Goal: Task Accomplishment & Management: Manage account settings

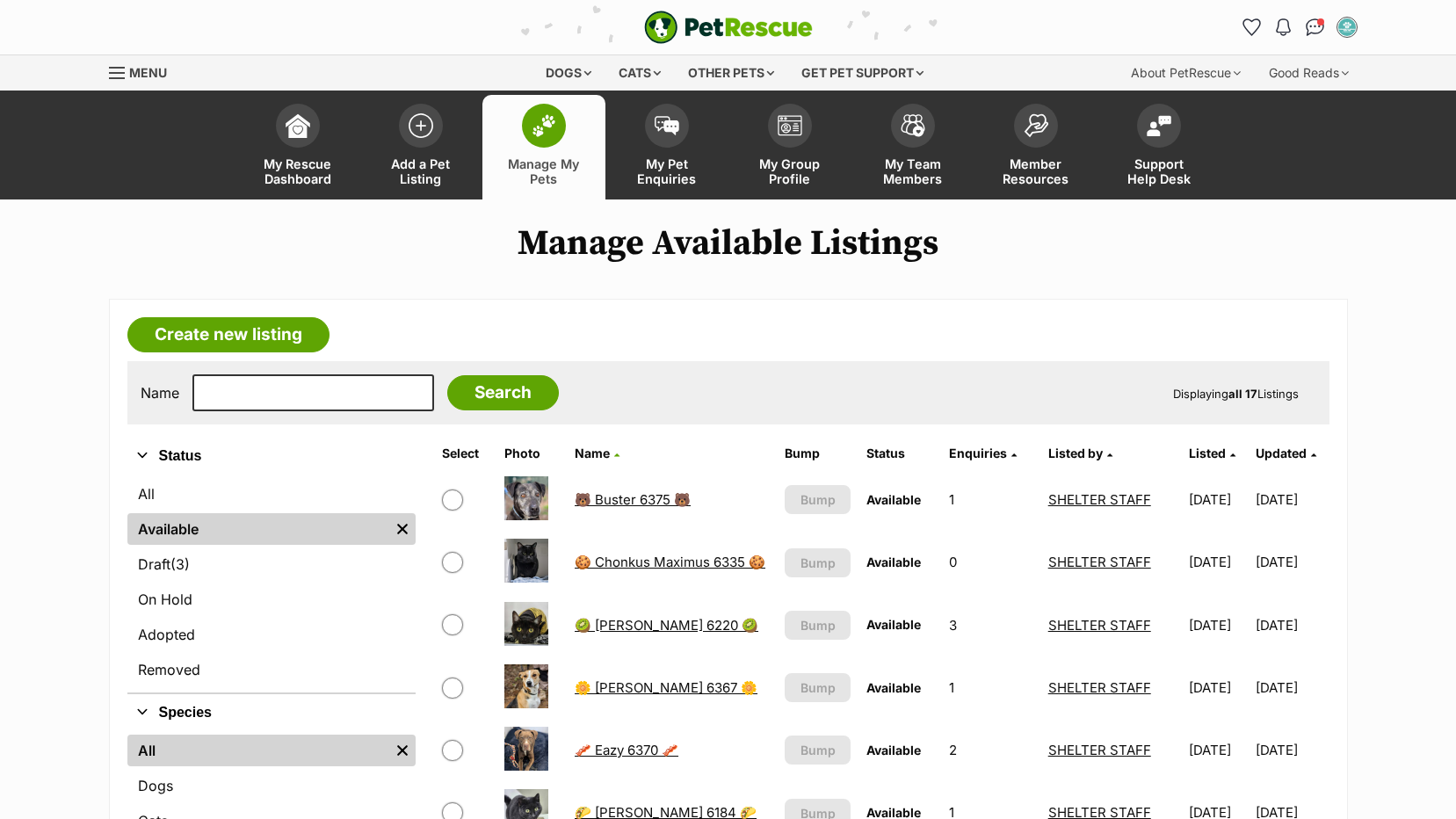
click at [617, 500] on link "🐻 Buster 6375 🐻" at bounding box center [633, 500] width 116 height 16
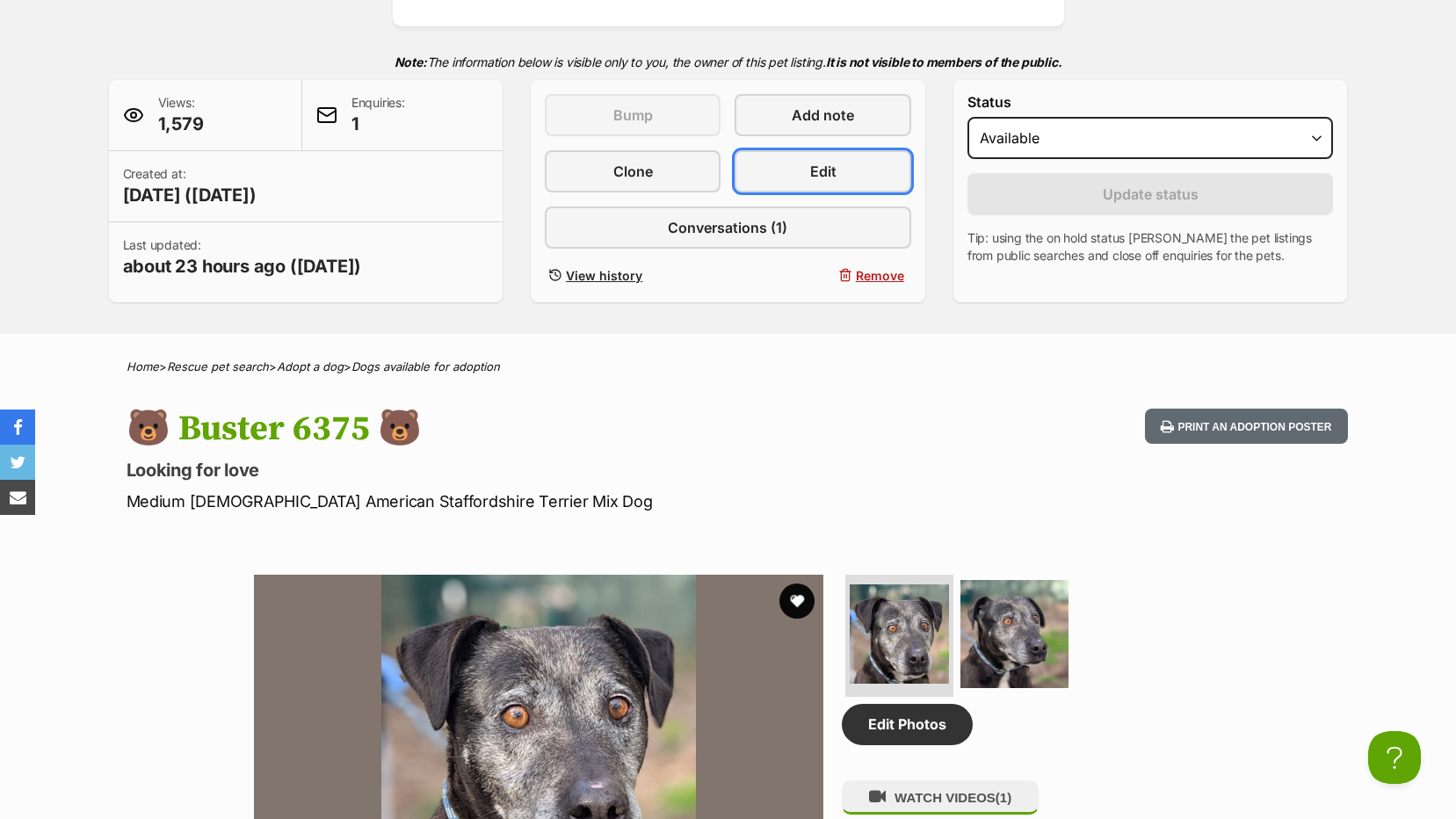
click at [806, 178] on link "Edit" at bounding box center [823, 171] width 176 height 43
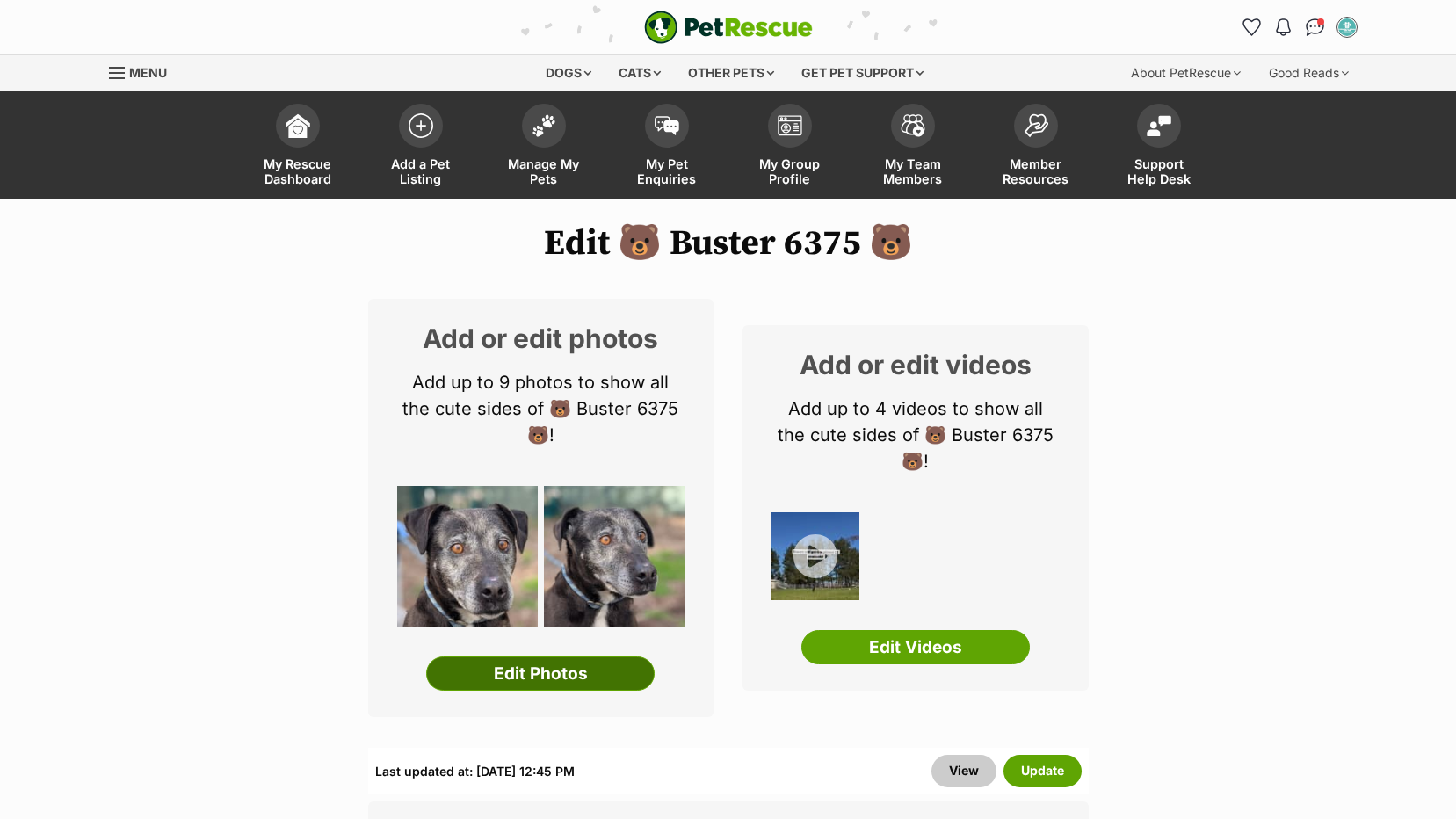
click at [466, 685] on link "Edit Photos" at bounding box center [540, 673] width 229 height 35
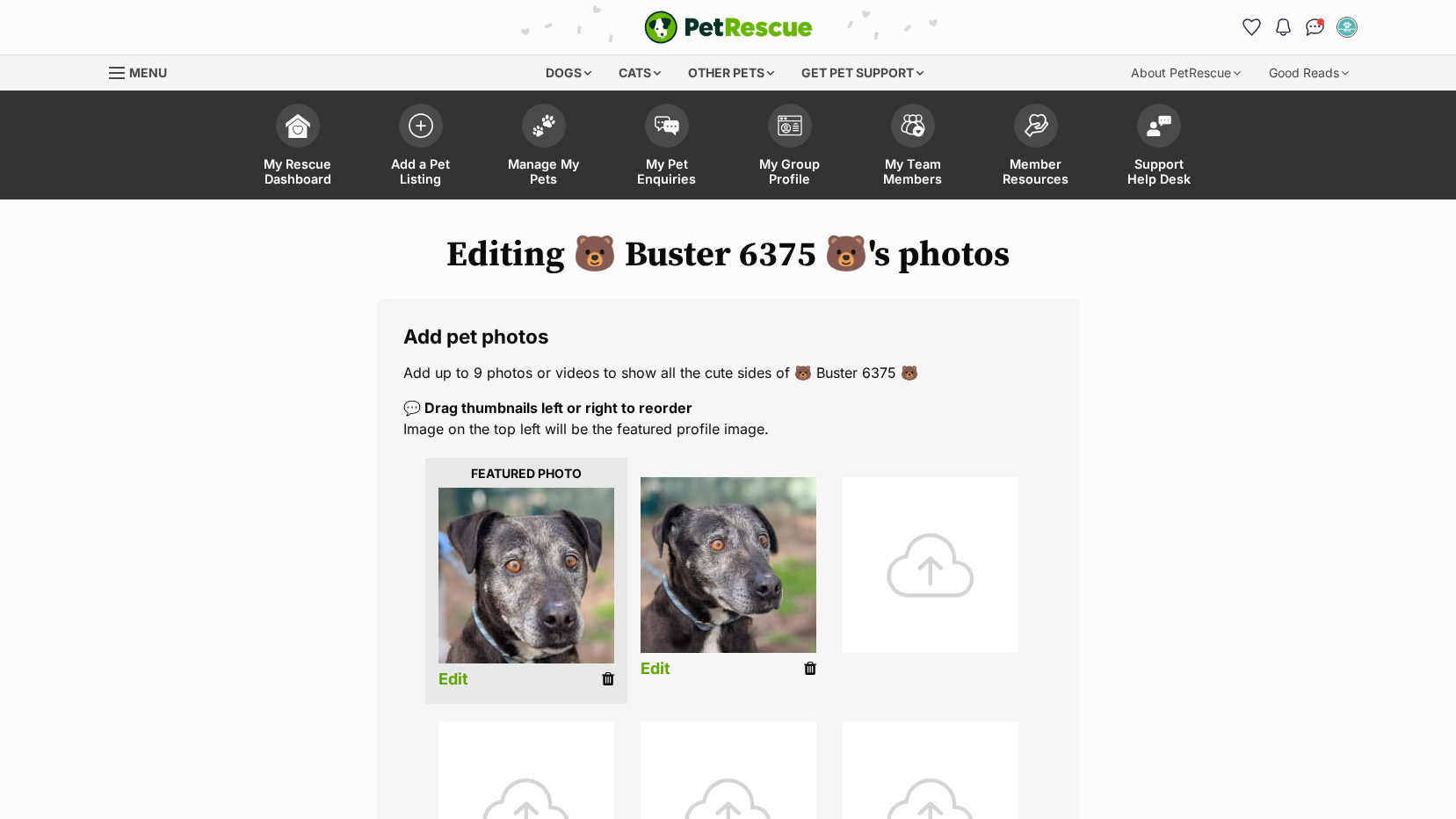
click at [941, 557] on div at bounding box center [930, 565] width 176 height 176
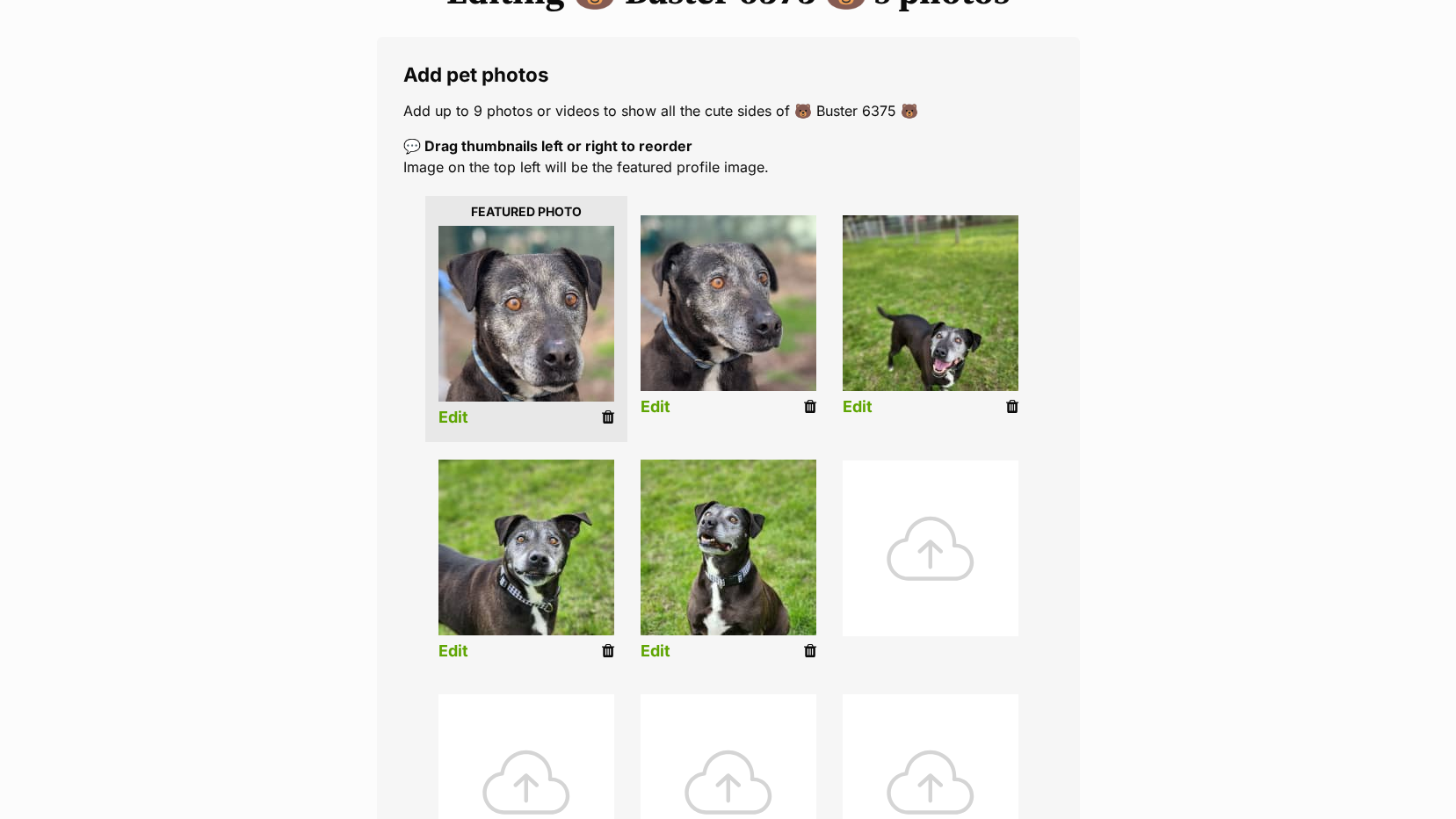
scroll to position [263, 0]
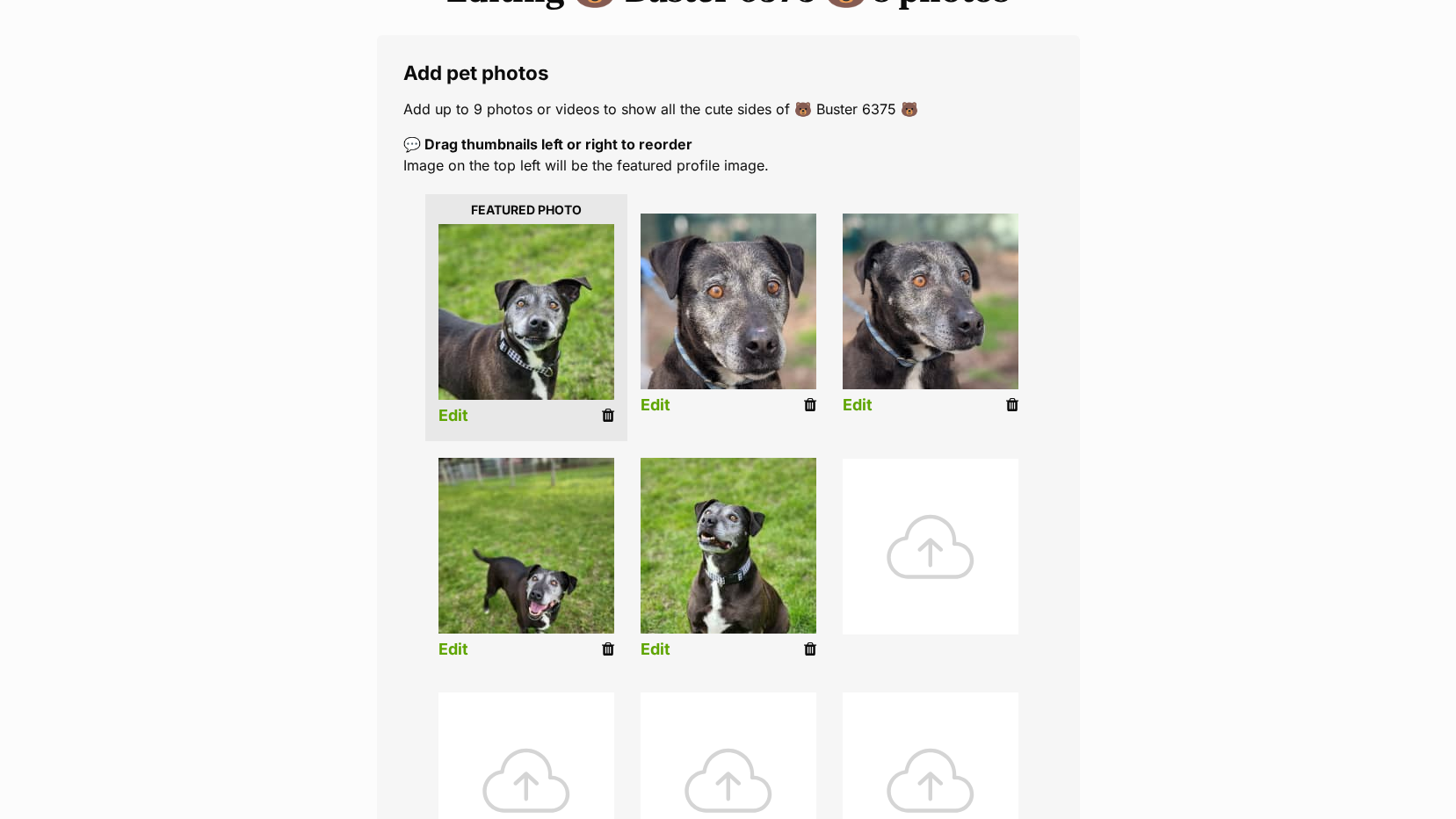
click at [458, 405] on li "Edit" at bounding box center [526, 318] width 202 height 247
click at [457, 418] on link "Edit" at bounding box center [453, 416] width 30 height 18
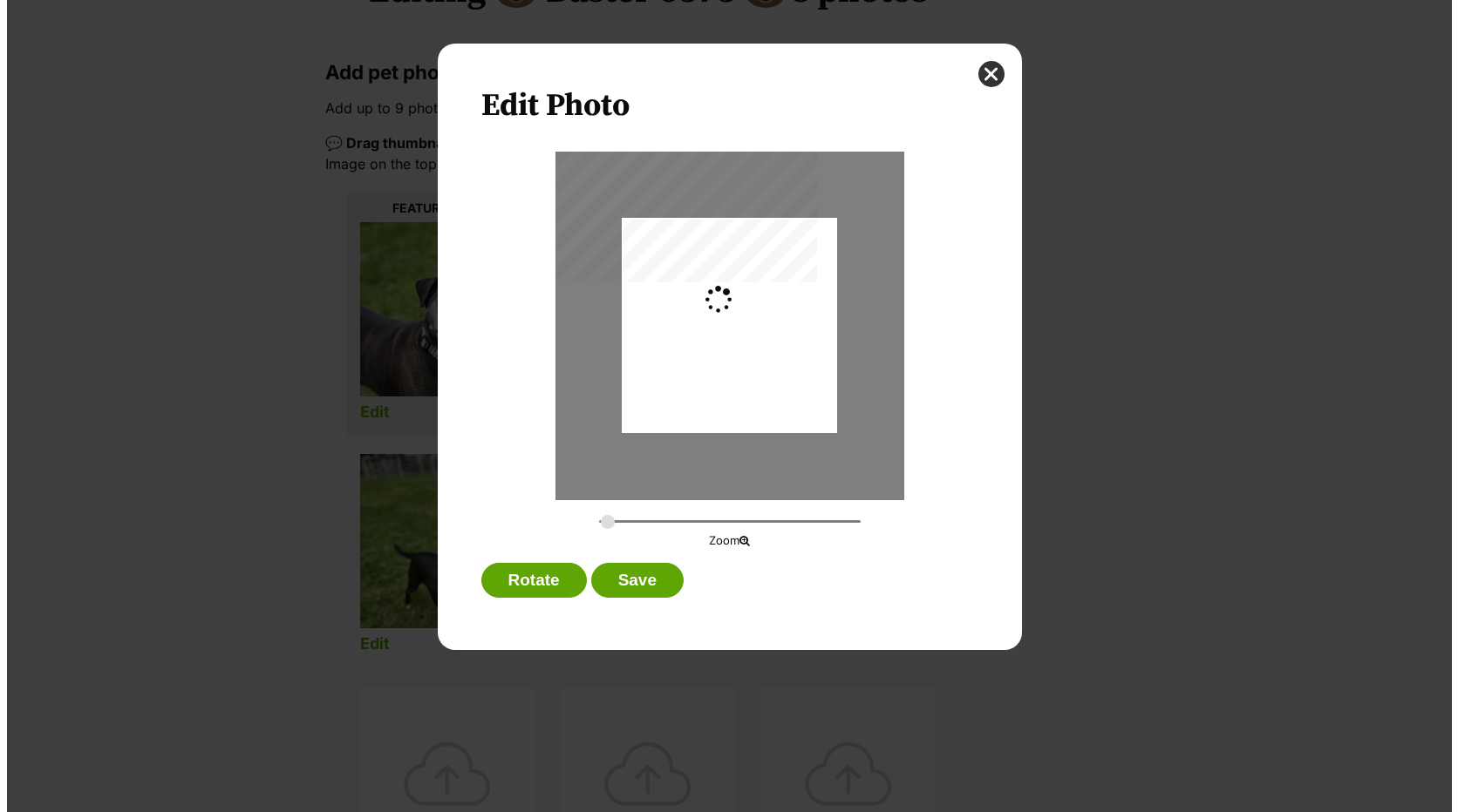
scroll to position [0, 0]
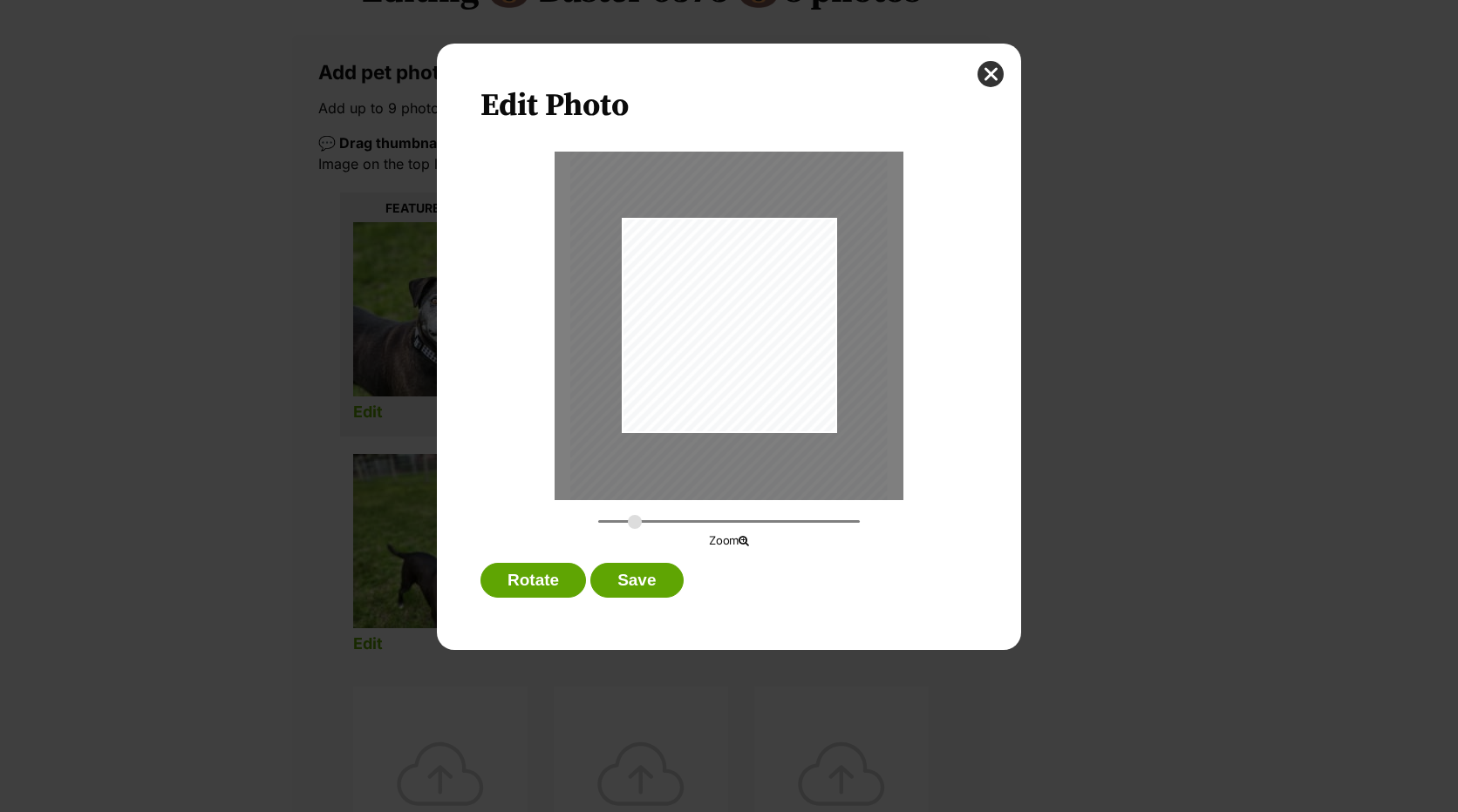
drag, startPoint x: 602, startPoint y: 525, endPoint x: 635, endPoint y: 532, distance: 33.7
type input "0.4211"
click at [635, 529] on input "Dialog Window - Close (Press escape to close)" at bounding box center [728, 521] width 261 height 16
drag, startPoint x: 723, startPoint y: 332, endPoint x: 694, endPoint y: 348, distance: 33.1
click at [694, 348] on div "Dialog Window - Close (Press escape to close)" at bounding box center [700, 347] width 330 height 440
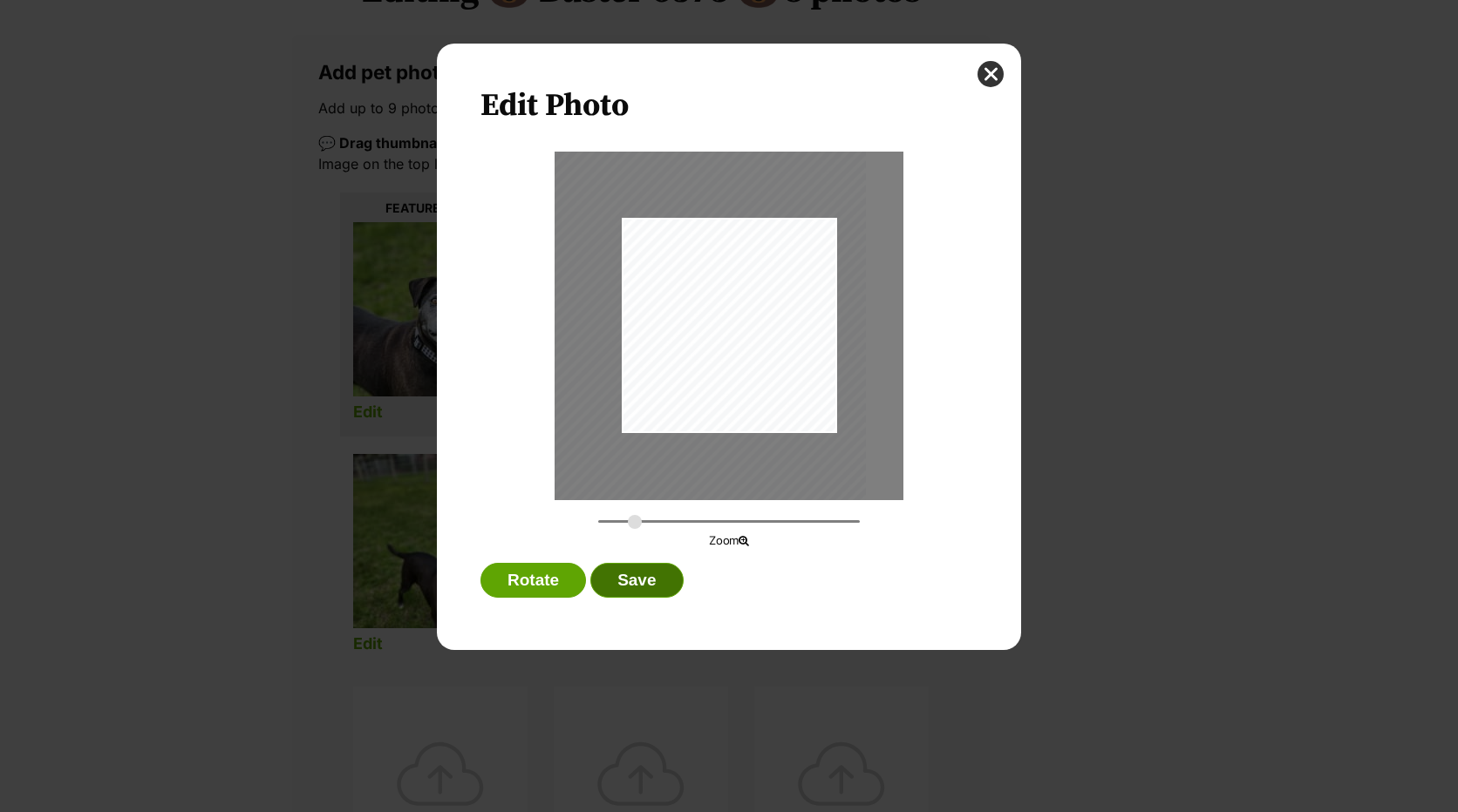
click at [643, 571] on button "Save" at bounding box center [637, 580] width 92 height 35
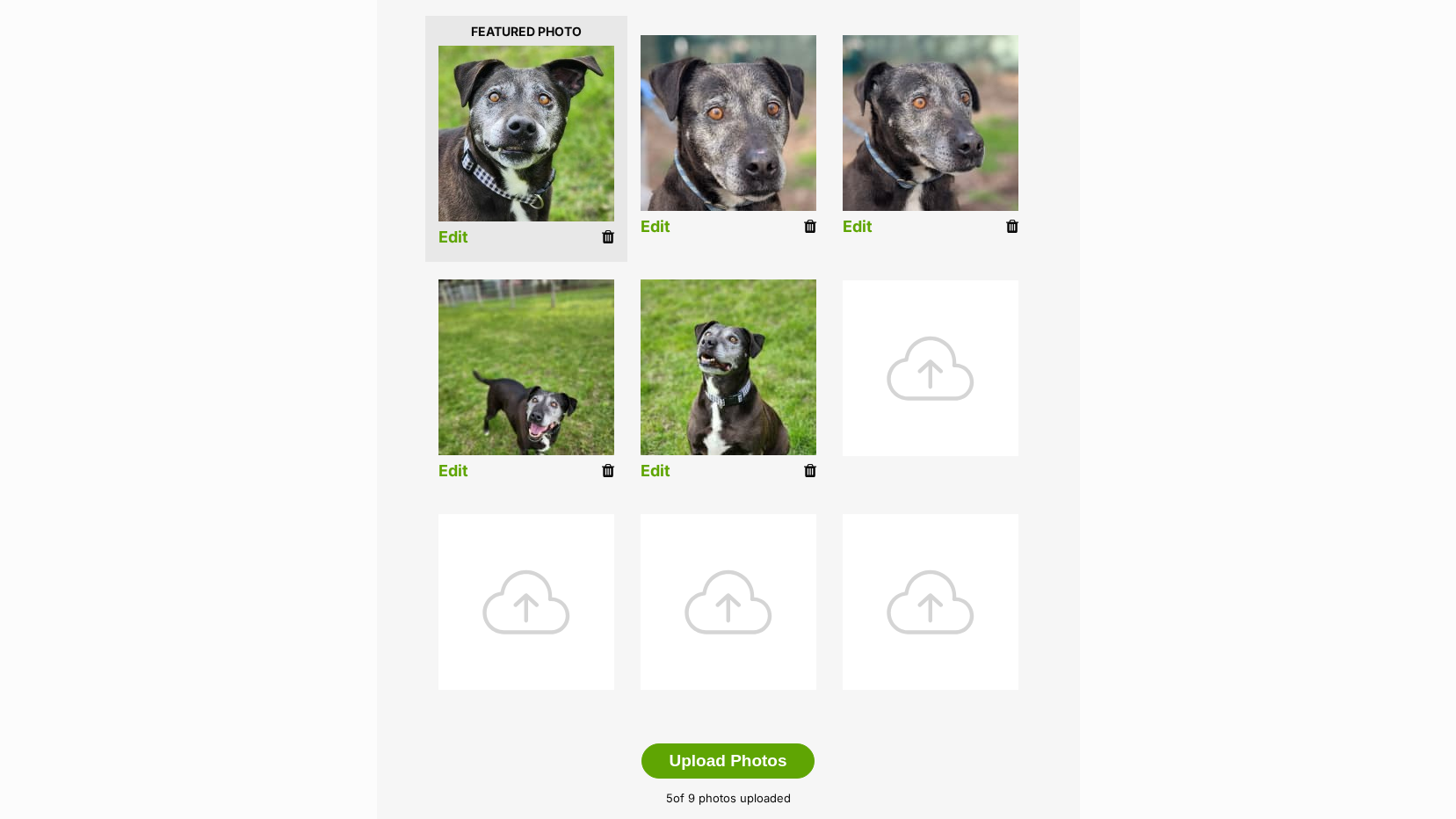
scroll to position [615, 0]
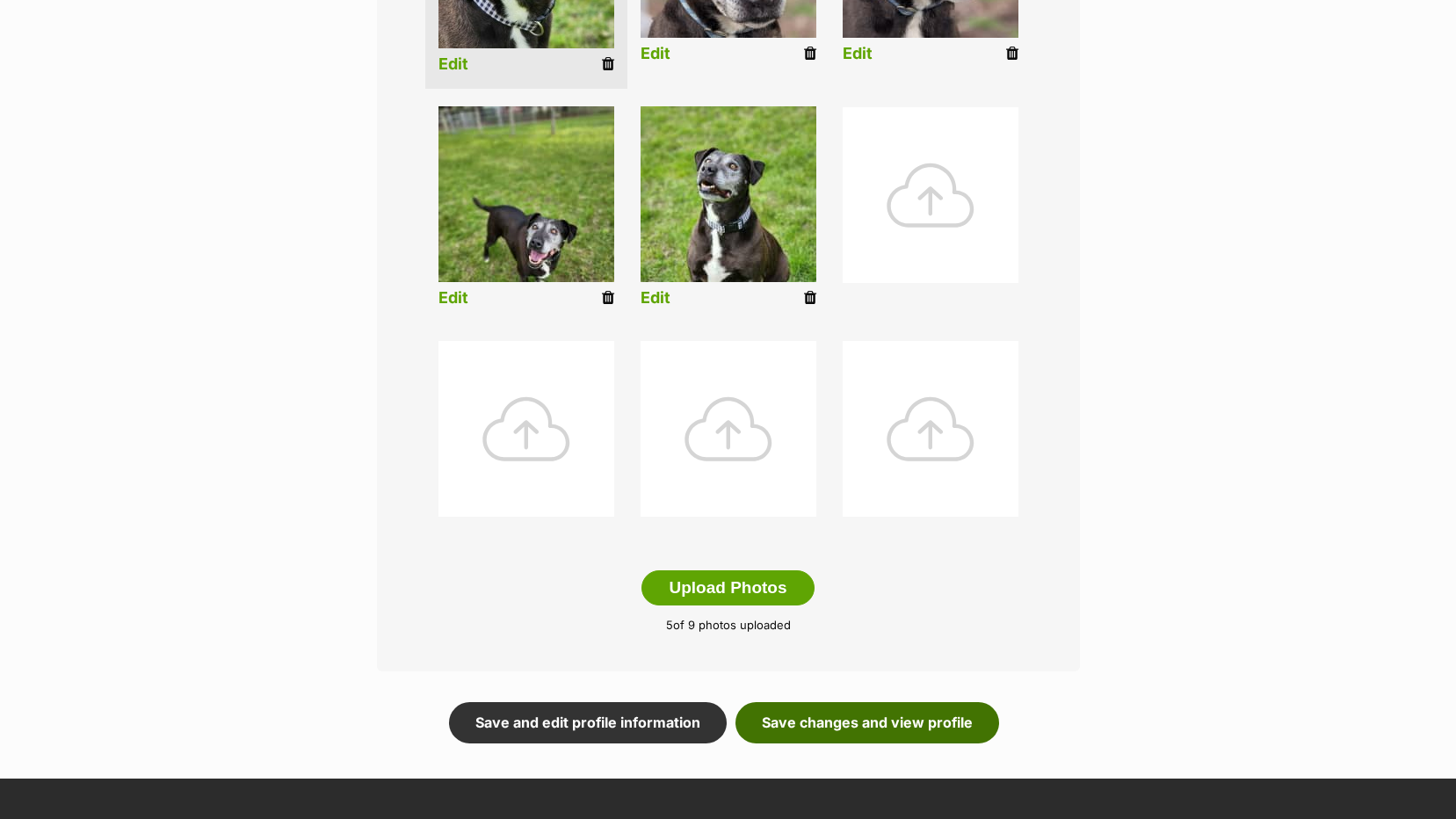
click at [796, 719] on link "Save changes and view profile" at bounding box center [867, 722] width 263 height 41
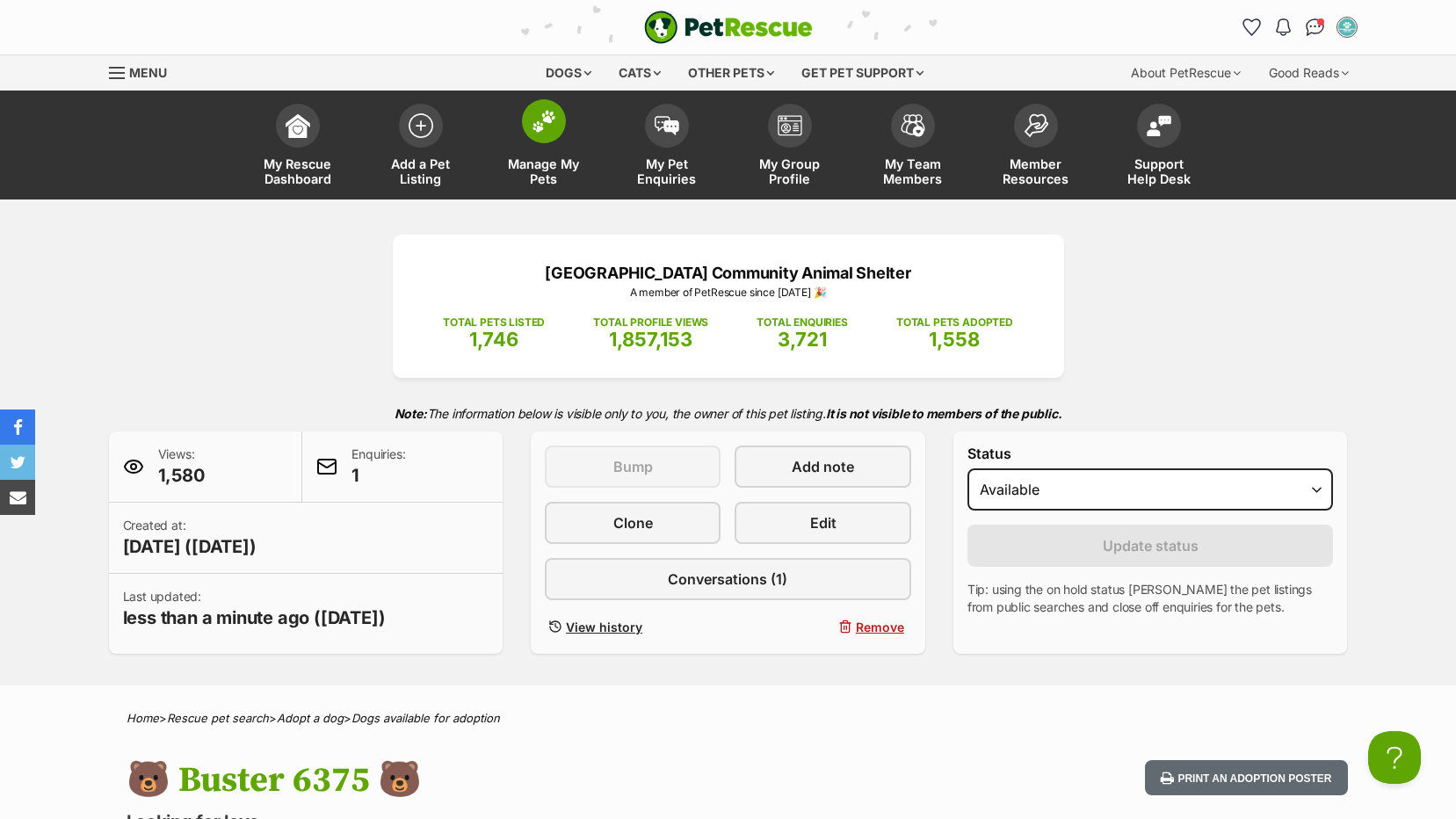
click at [541, 166] on span "Manage My Pets" at bounding box center [543, 171] width 79 height 30
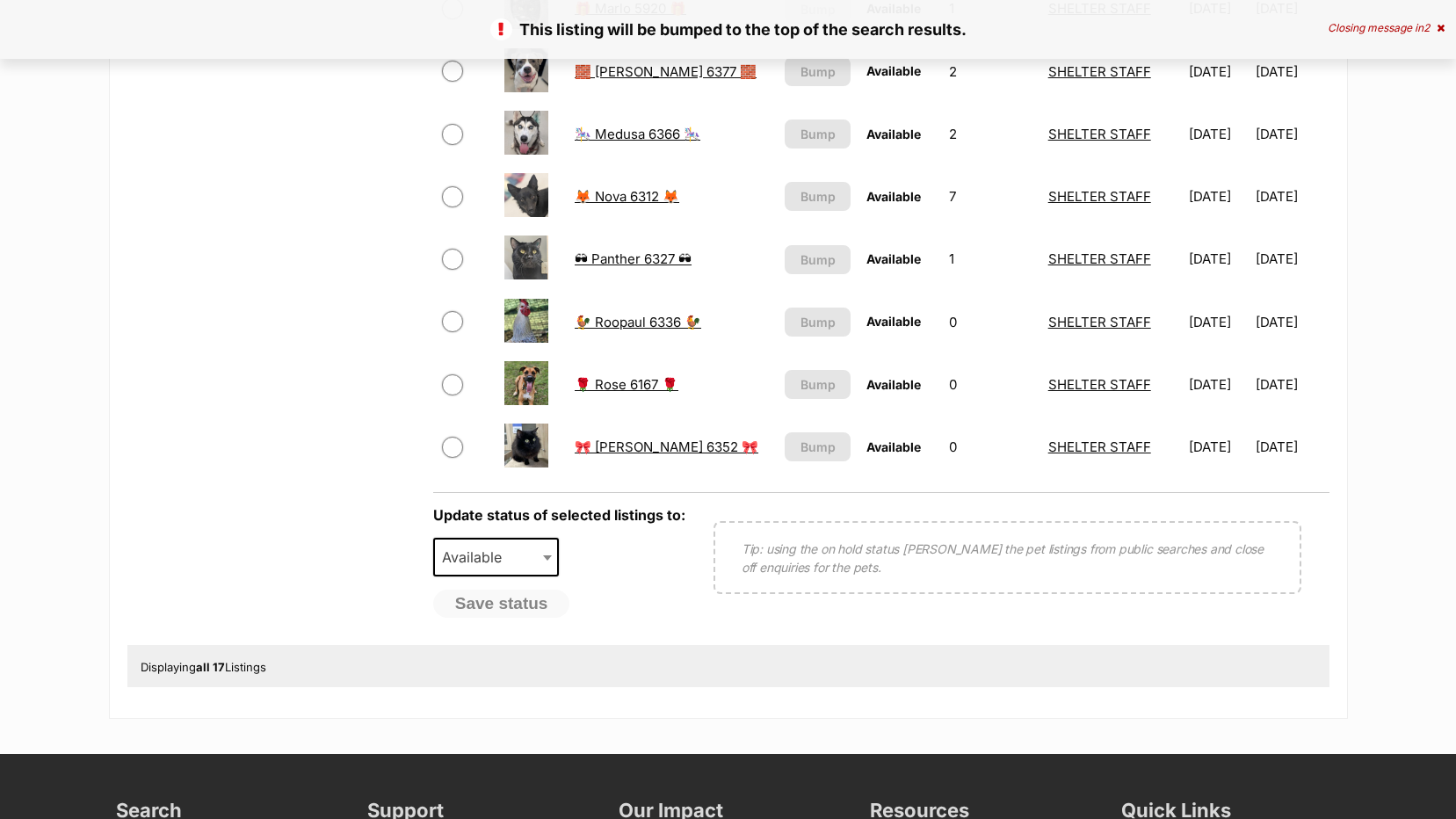
scroll to position [791, 0]
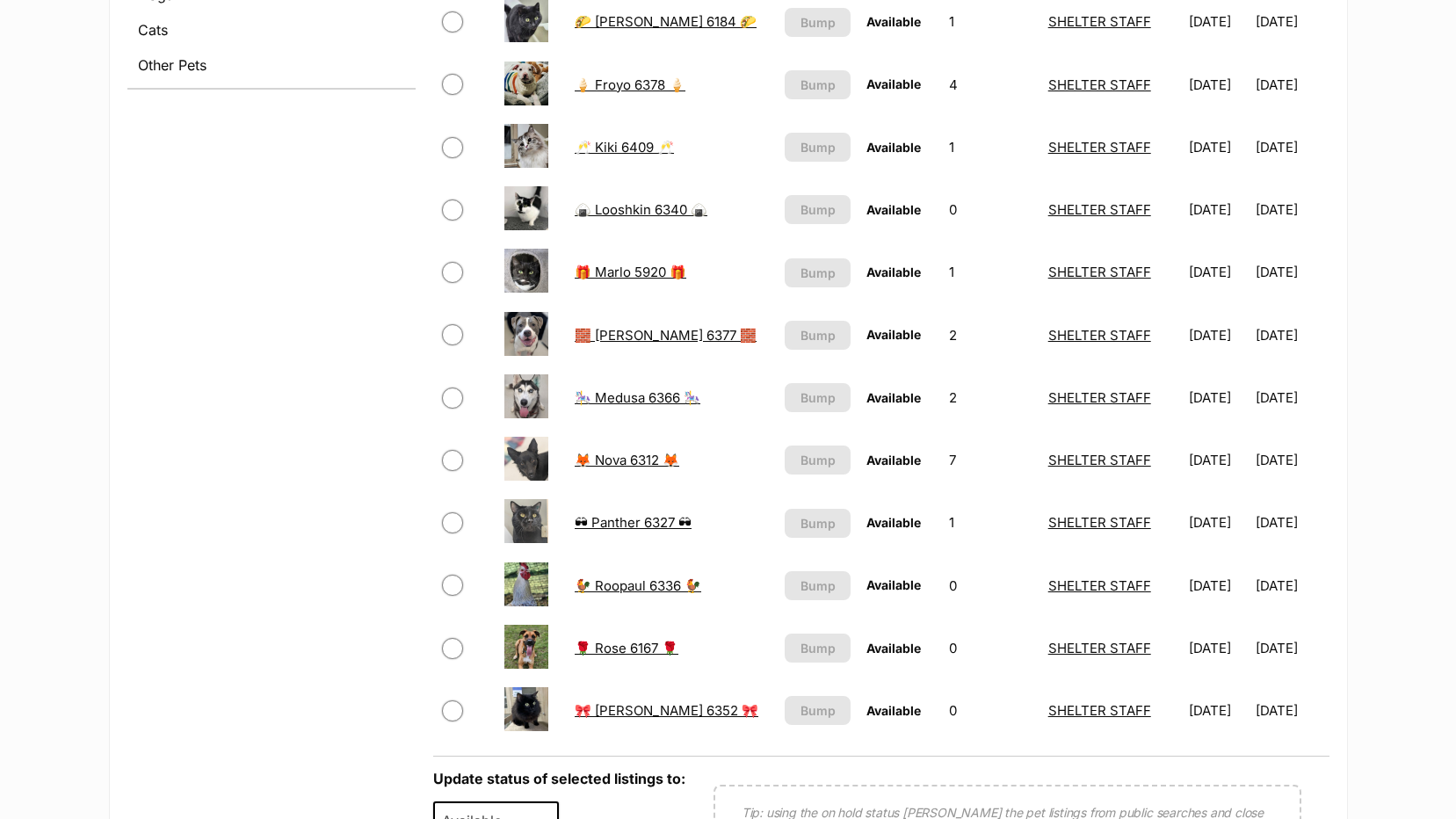
drag, startPoint x: 589, startPoint y: 651, endPoint x: 547, endPoint y: 637, distance: 44.3
click at [590, 651] on link "🌹 Rose 6167 🌹" at bounding box center [626, 648] width 104 height 16
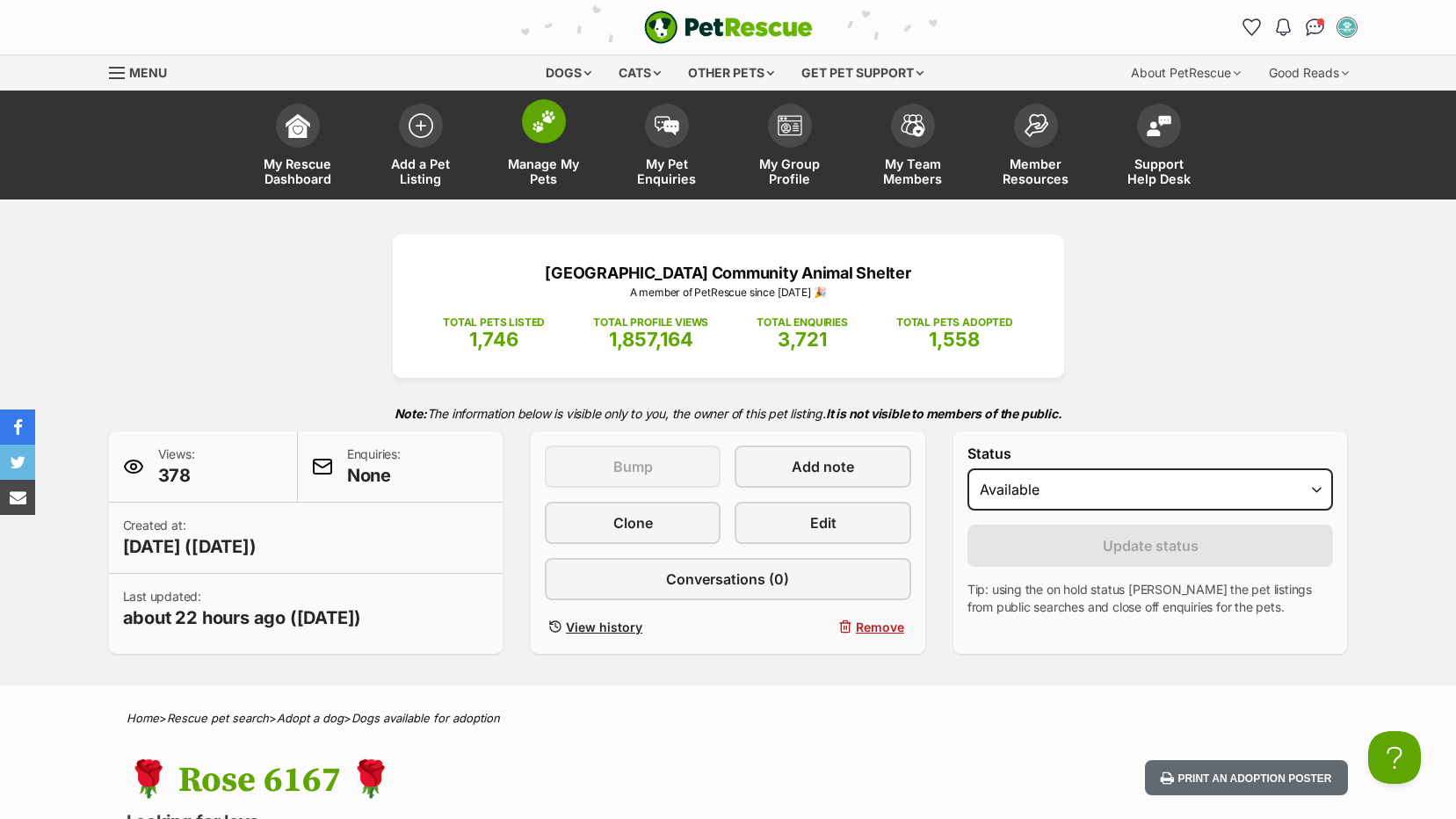
click at [513, 156] on link "Manage My Pets" at bounding box center [544, 148] width 123 height 105
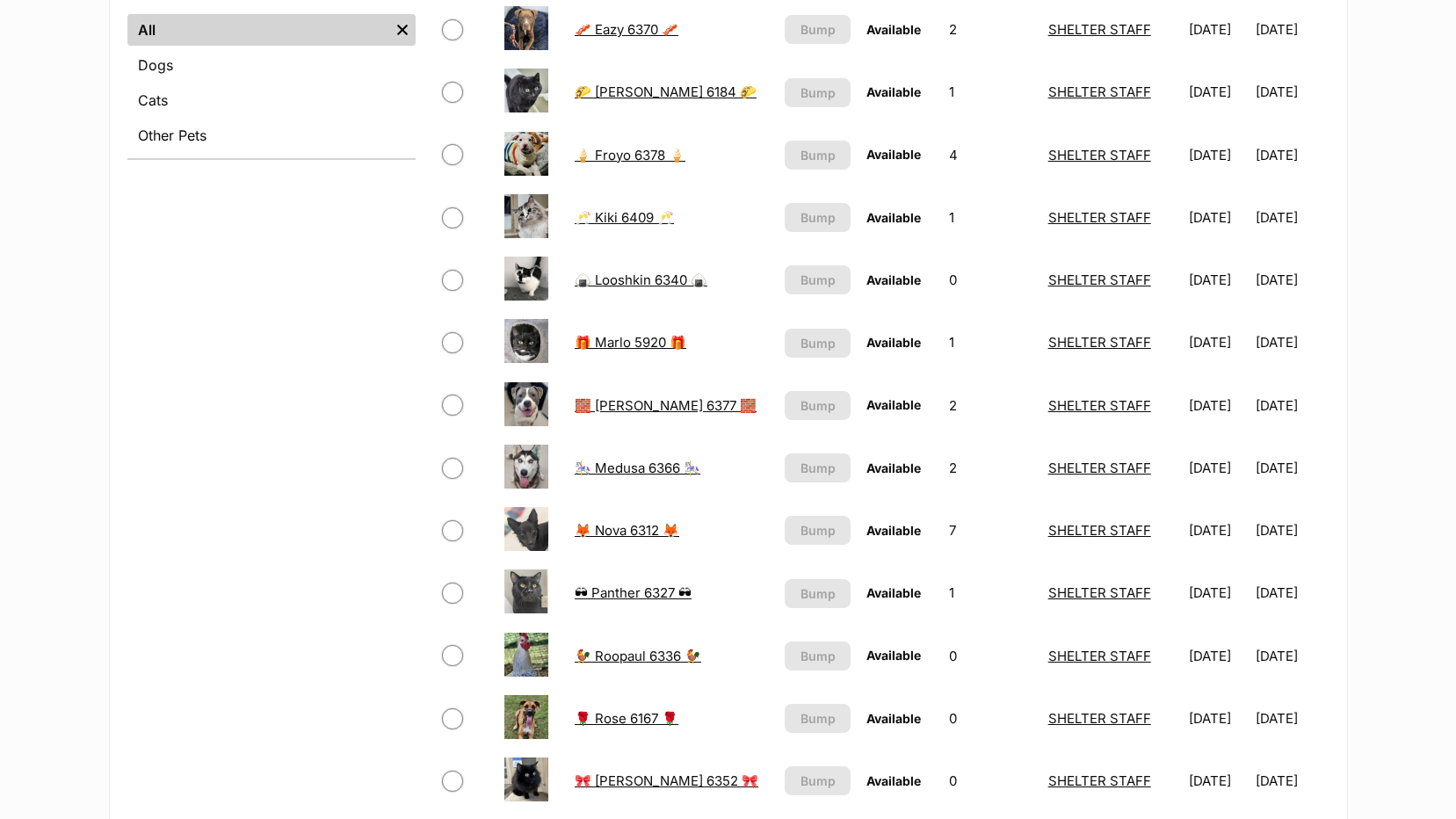
scroll to position [615, 0]
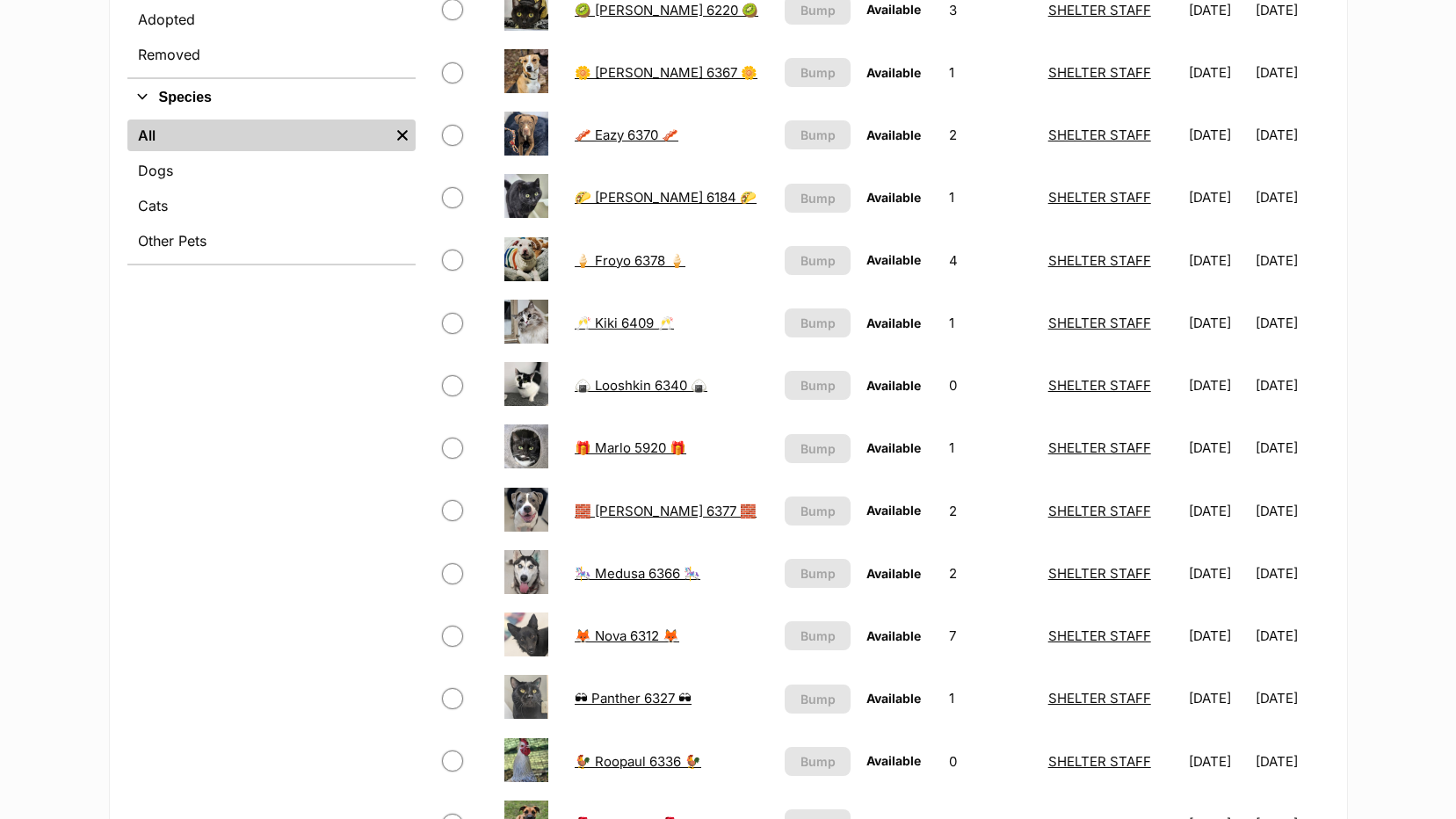
click at [605, 324] on link "🥂 Kiki 6409 🥂" at bounding box center [624, 323] width 100 height 16
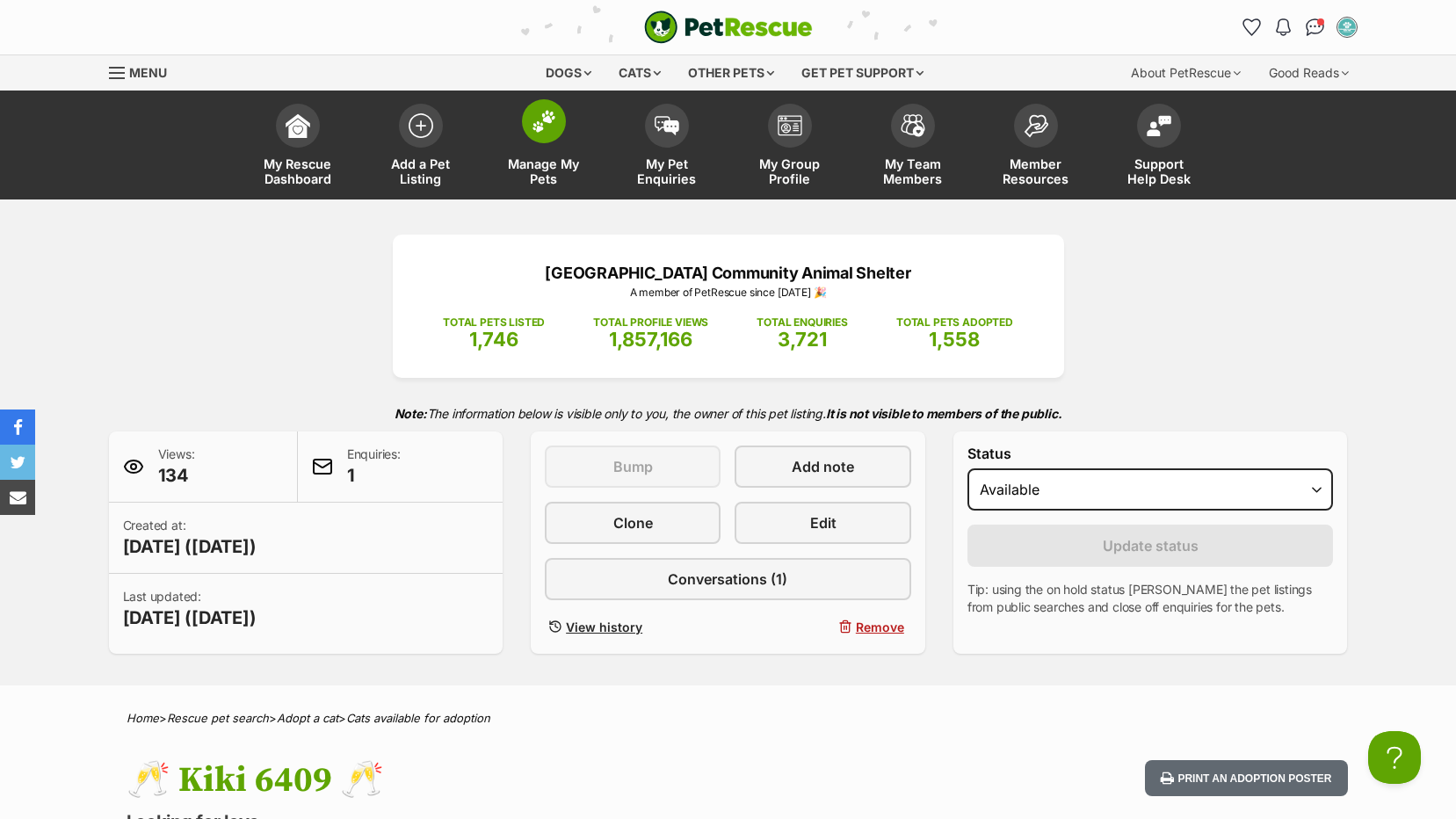
click at [530, 168] on span "Manage My Pets" at bounding box center [543, 171] width 79 height 30
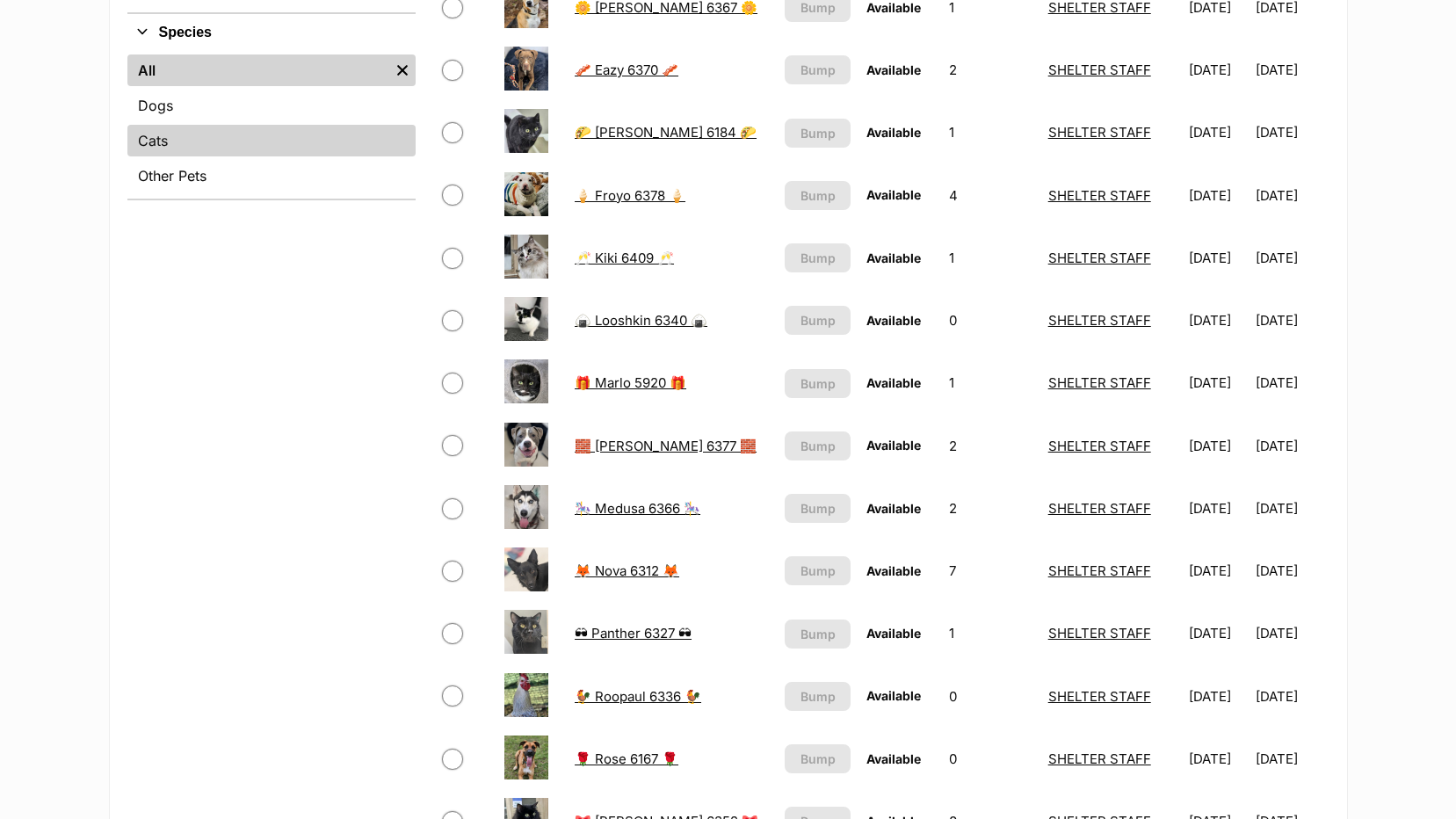
scroll to position [440, 0]
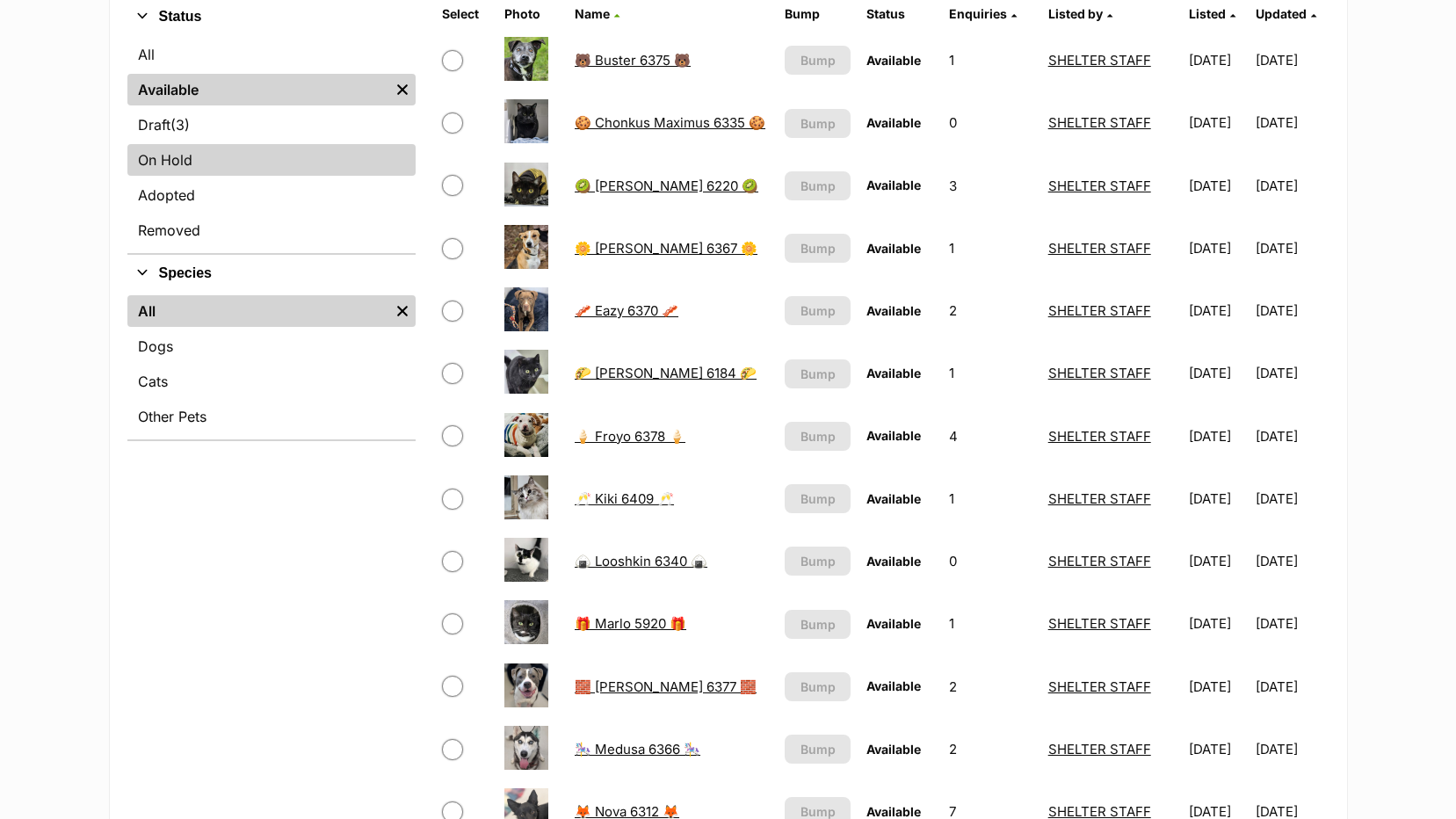
click at [190, 167] on link "On Hold" at bounding box center [271, 159] width 289 height 32
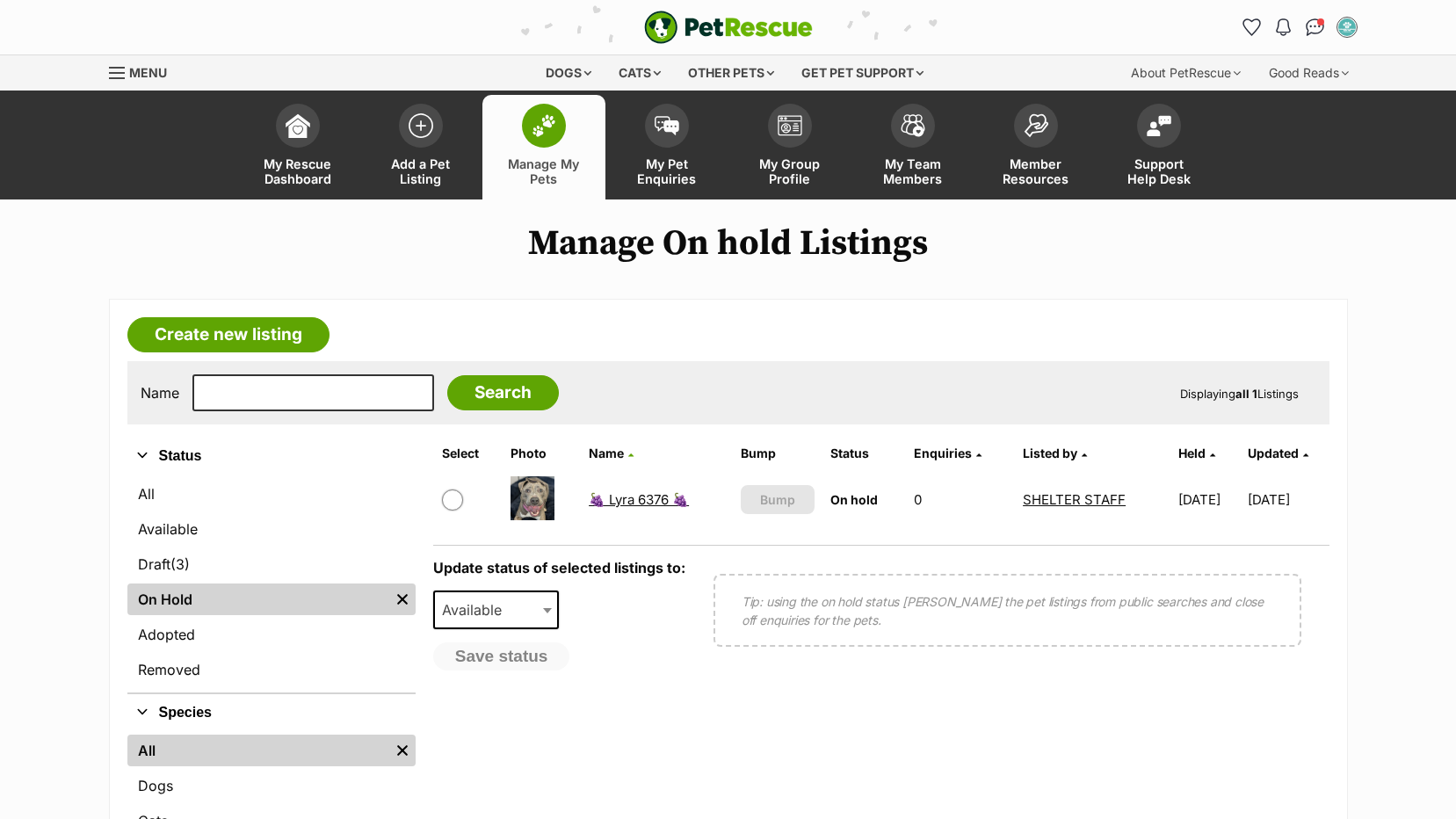
click at [631, 508] on link "🍇 Lyra 6376 🍇" at bounding box center [639, 500] width 100 height 16
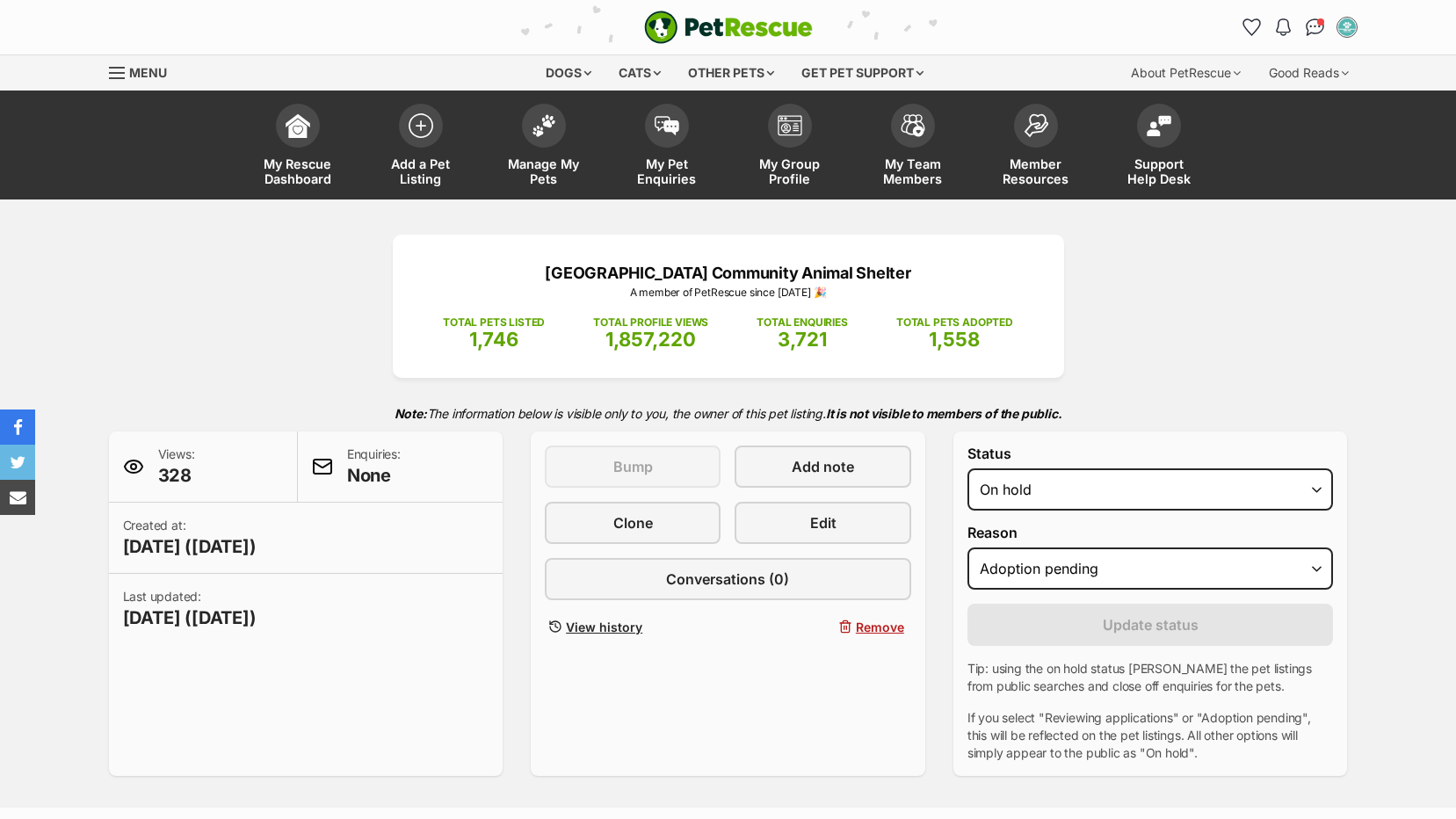
select select "adoption_pending"
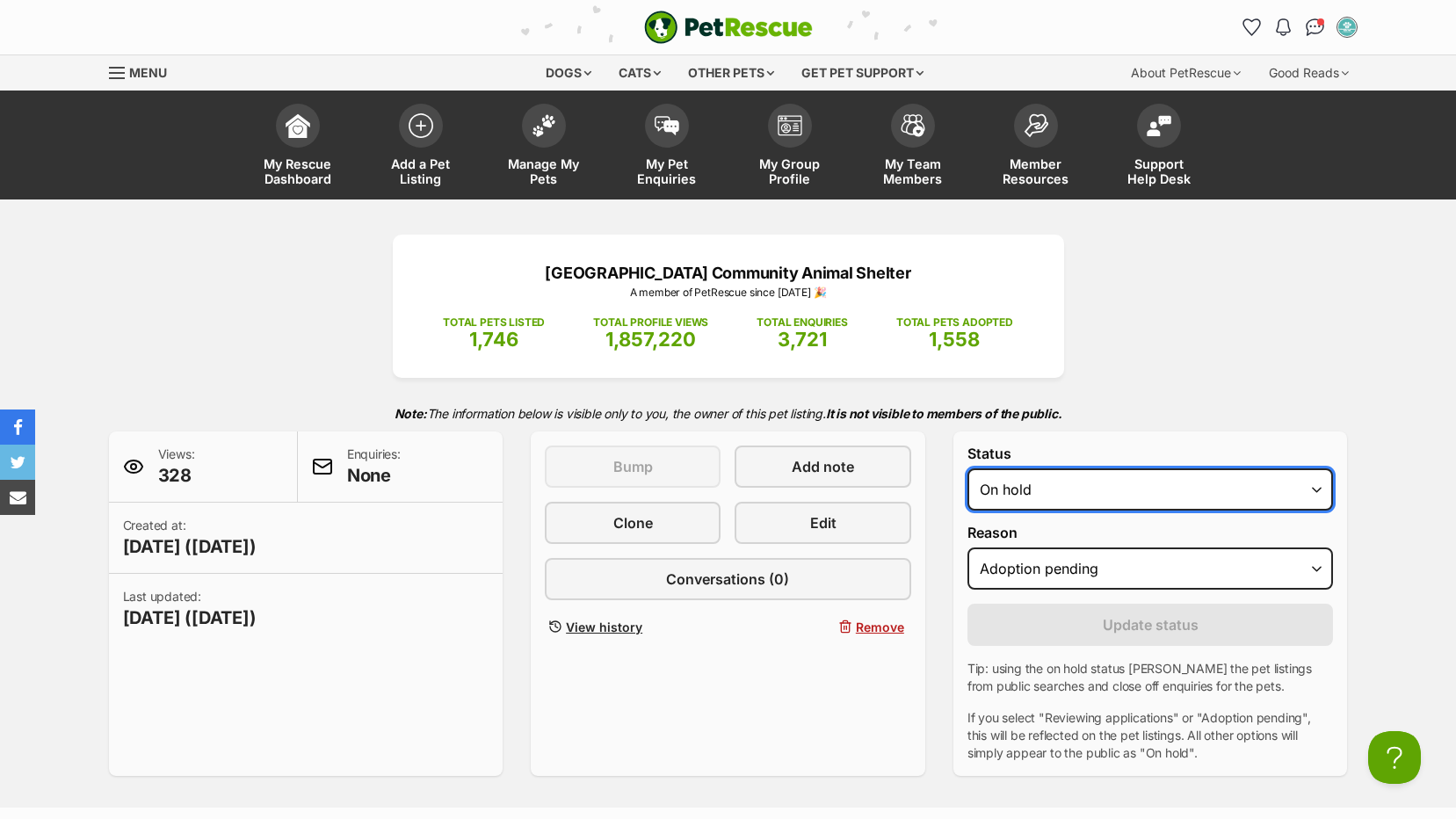
click at [1213, 497] on select "Draft Available On hold Adopted" at bounding box center [1150, 490] width 366 height 43
select select "rehomed"
click at [967, 469] on select "Draft Available On hold Adopted" at bounding box center [1150, 490] width 366 height 43
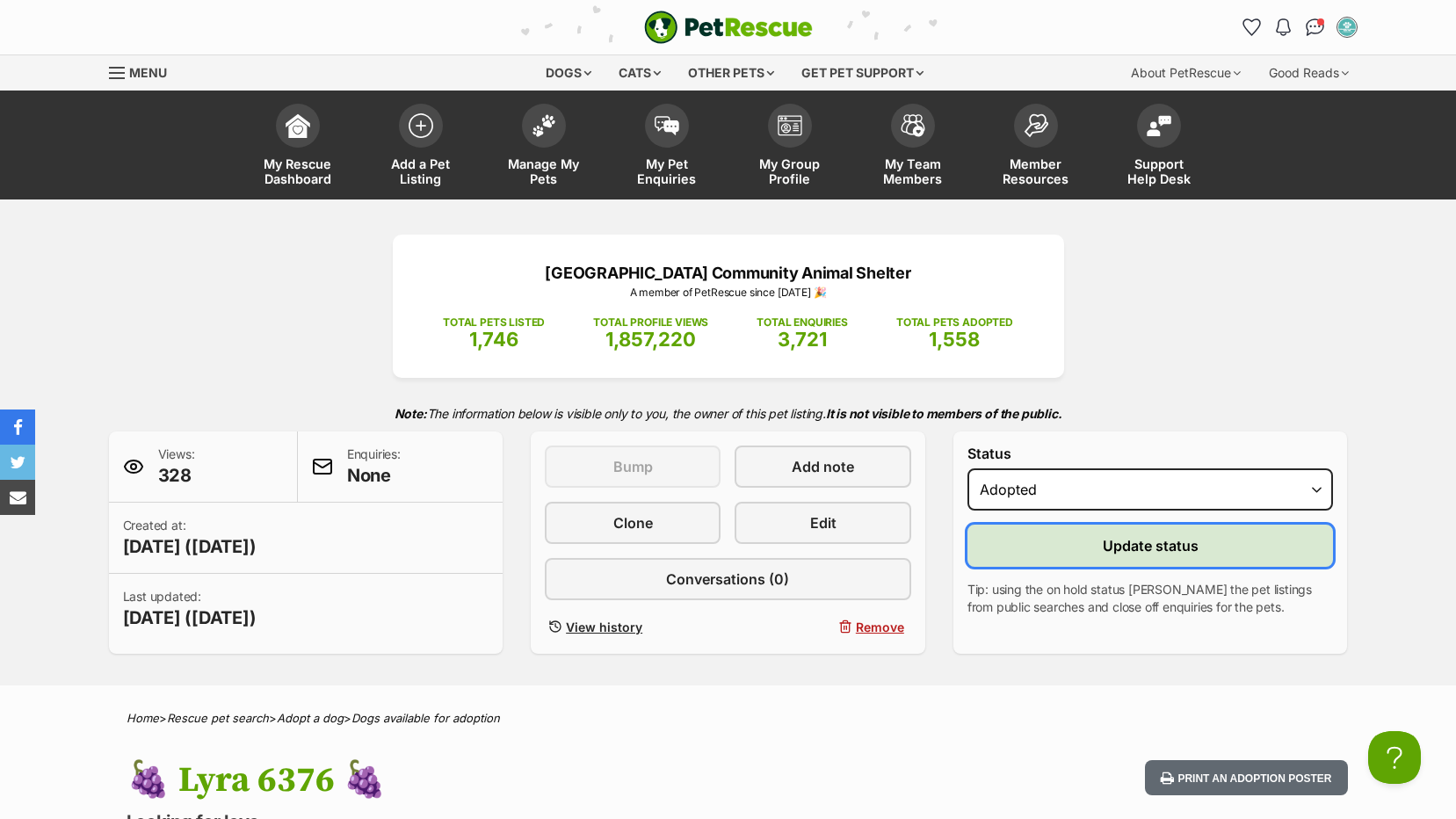
click at [1125, 548] on span "Update status" at bounding box center [1151, 545] width 96 height 21
